Goal: Task Accomplishment & Management: Manage account settings

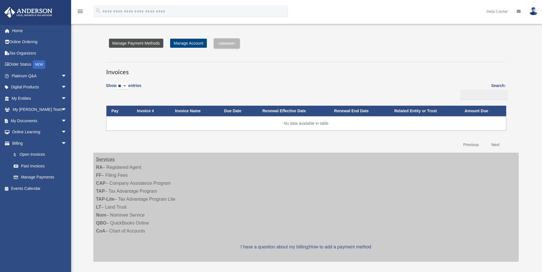
click at [144, 44] on link "Manage Payment Methods" at bounding box center [136, 43] width 54 height 9
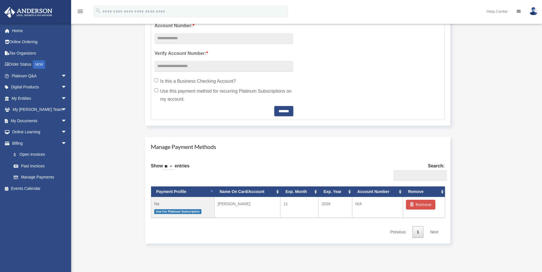
scroll to position [228, 0]
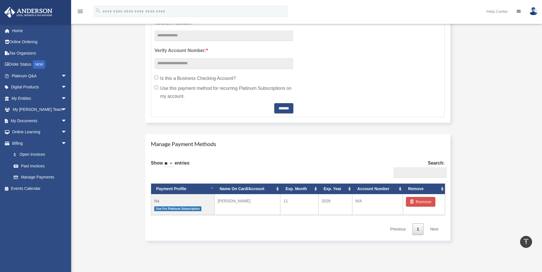
drag, startPoint x: 216, startPoint y: 198, endPoint x: 234, endPoint y: 175, distance: 28.6
drag, startPoint x: 234, startPoint y: 175, endPoint x: 208, endPoint y: 137, distance: 46.2
click at [208, 137] on div "Manage Payment Methods Show ** ** ** *** entries Search: Payment Profile Name O…" at bounding box center [297, 187] width 305 height 107
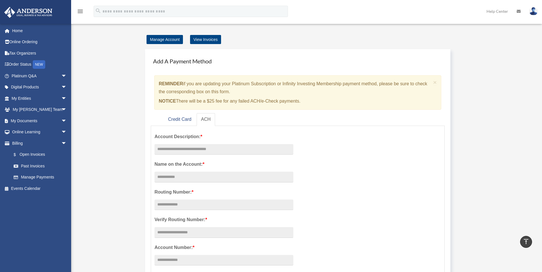
scroll to position [0, 0]
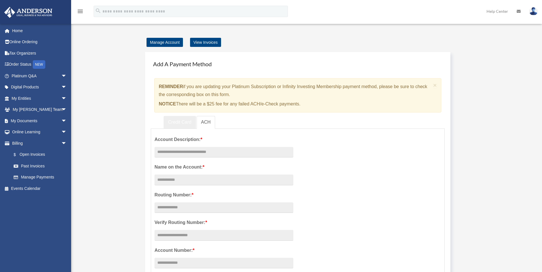
click at [187, 123] on link "Credit Card" at bounding box center [180, 122] width 32 height 13
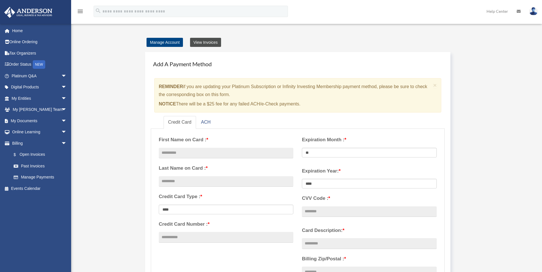
click at [209, 43] on link "View Invoices" at bounding box center [205, 42] width 31 height 9
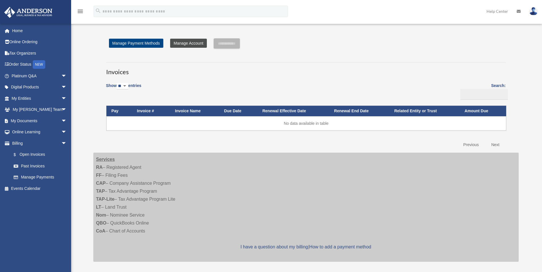
click at [190, 42] on link "Manage Account" at bounding box center [188, 43] width 36 height 9
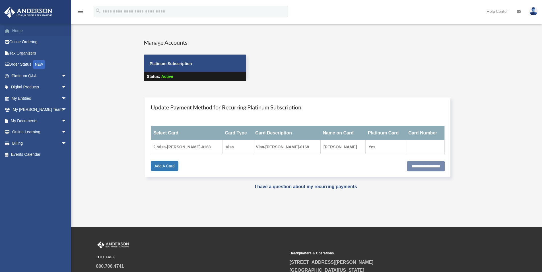
click at [26, 34] on link "Home" at bounding box center [39, 30] width 71 height 11
